Goal: Task Accomplishment & Management: Manage account settings

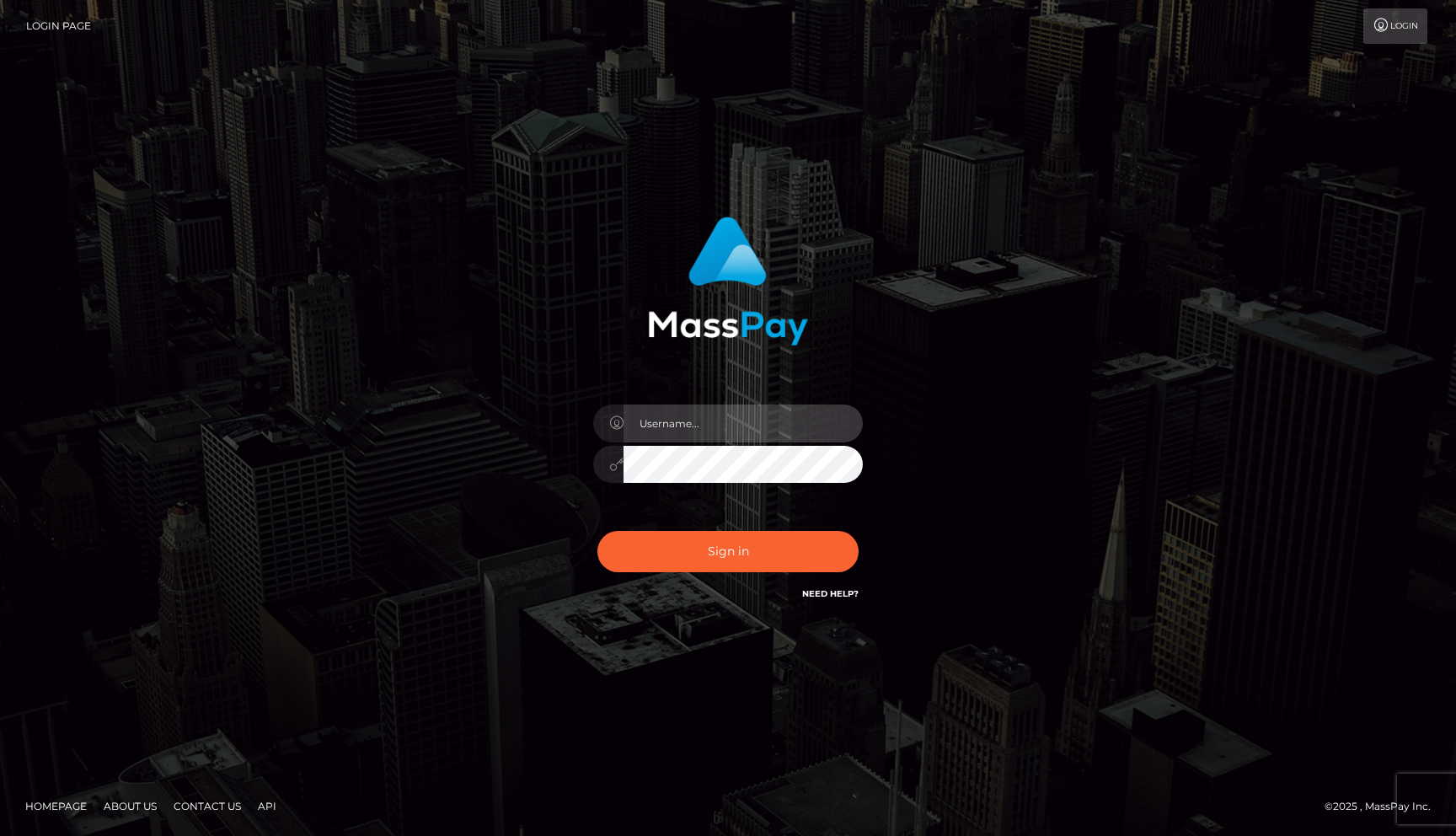
click at [694, 425] on input "text" at bounding box center [743, 424] width 239 height 38
click at [0, 835] on com-1password-button at bounding box center [0, 836] width 0 height 0
type input "rakshit.throne"
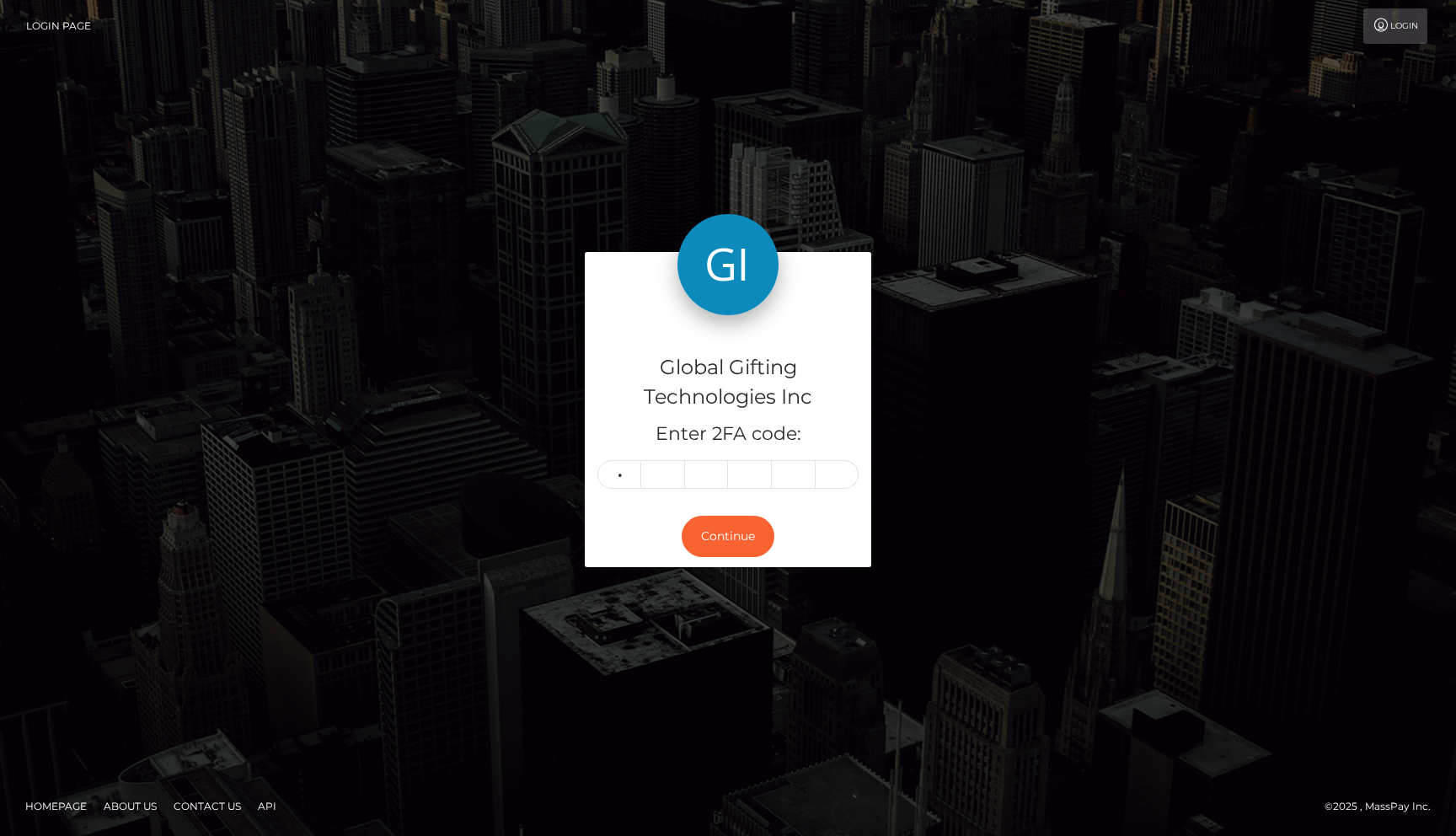
type input "9"
type input "5"
type input "7"
type input "5"
type input "8"
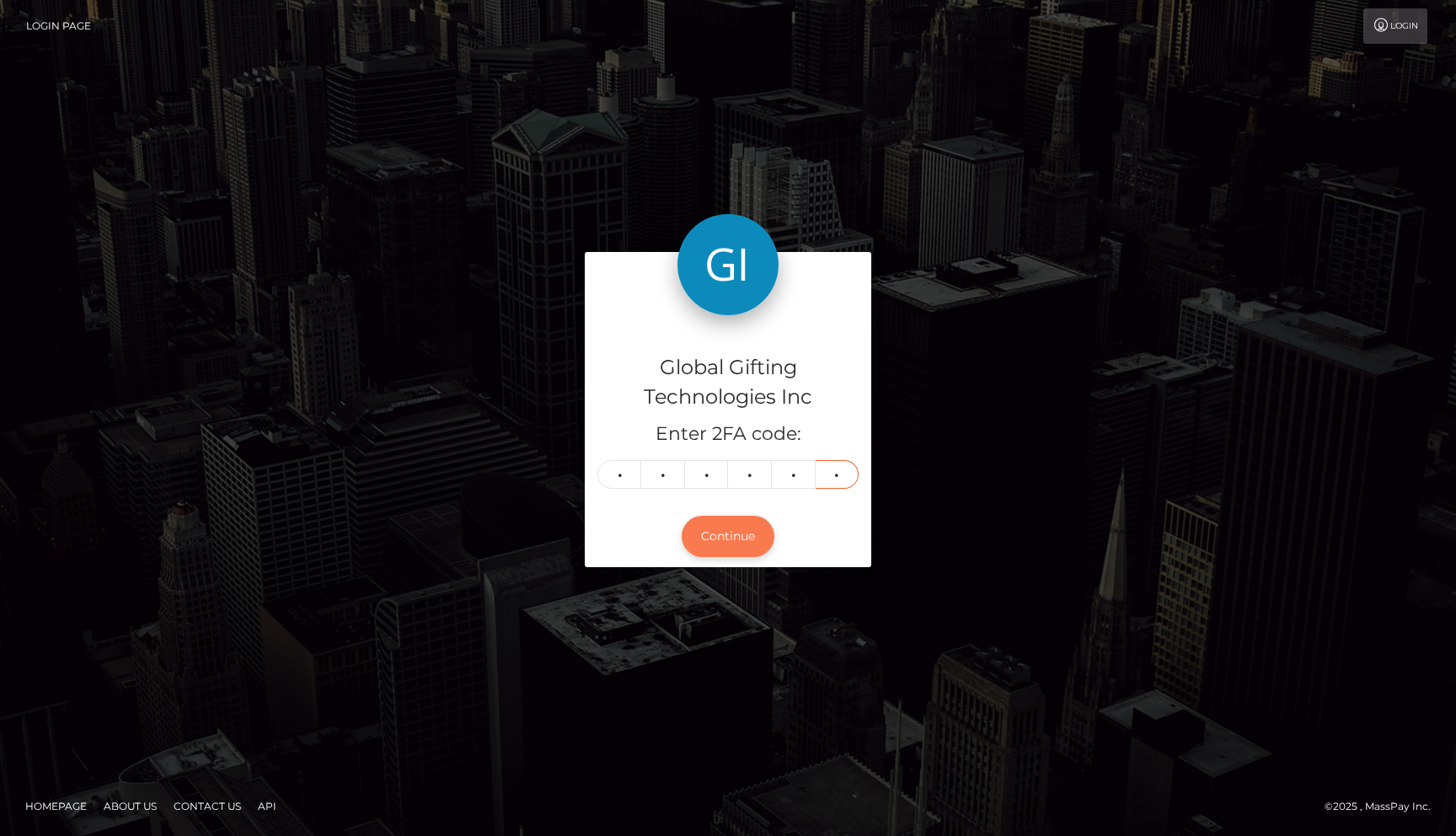
type input "7"
click at [737, 535] on button "Continue" at bounding box center [727, 536] width 93 height 42
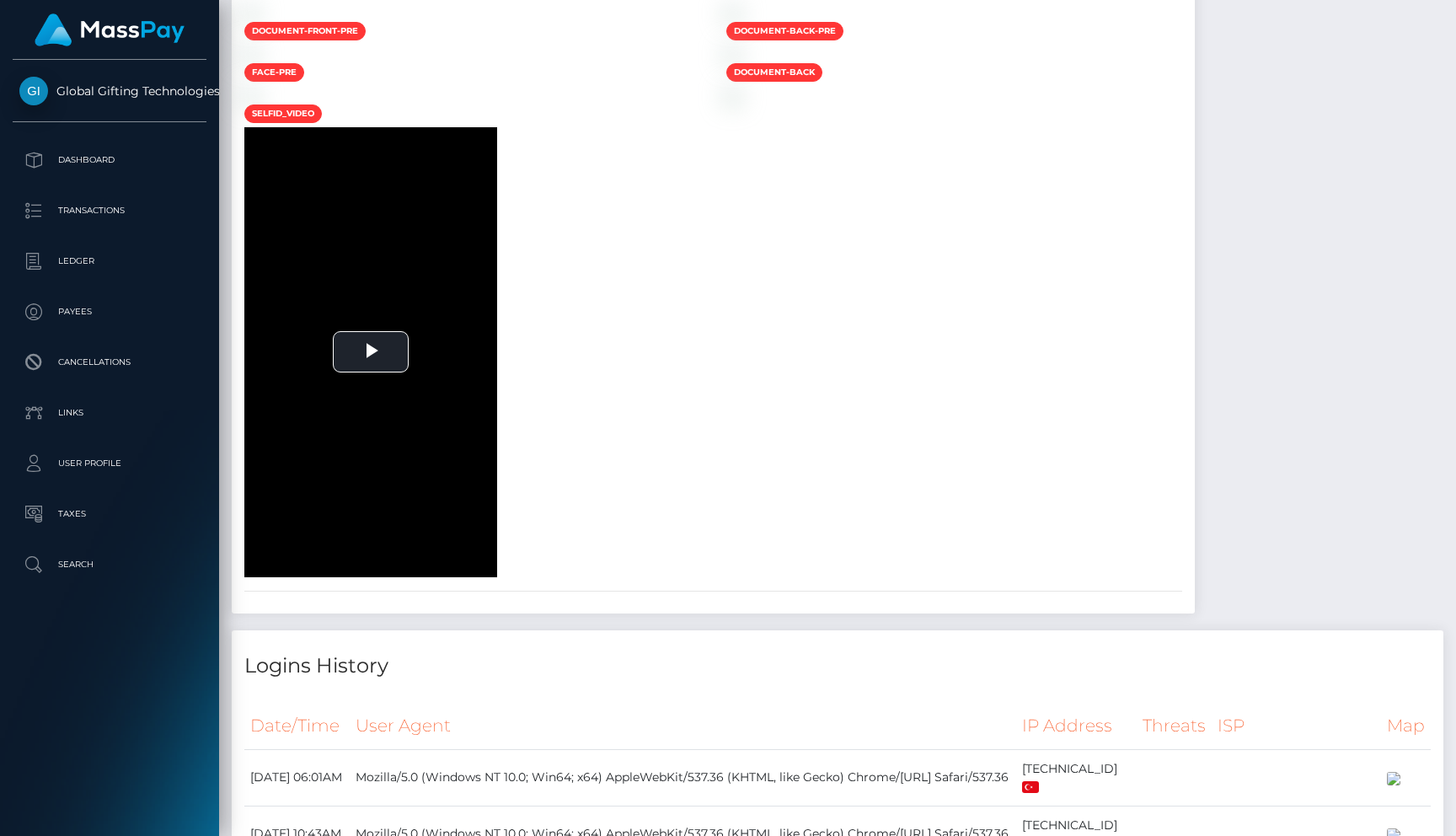
scroll to position [202, 378]
